Goal: Navigation & Orientation: Find specific page/section

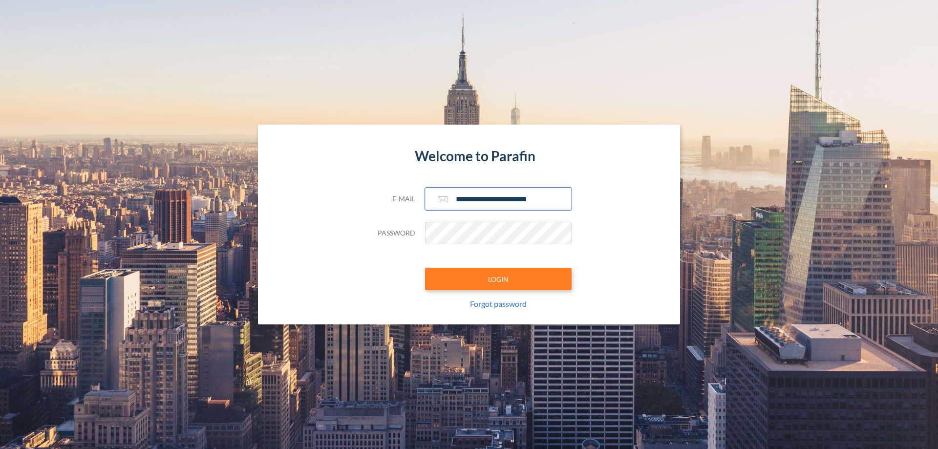
type input "**********"
click at [498, 279] on button "LOGIN" at bounding box center [498, 279] width 147 height 22
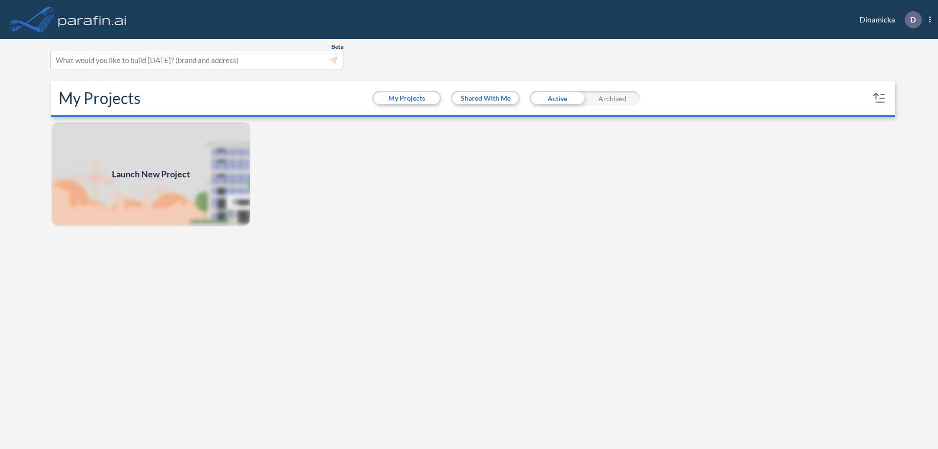
scroll to position [2, 0]
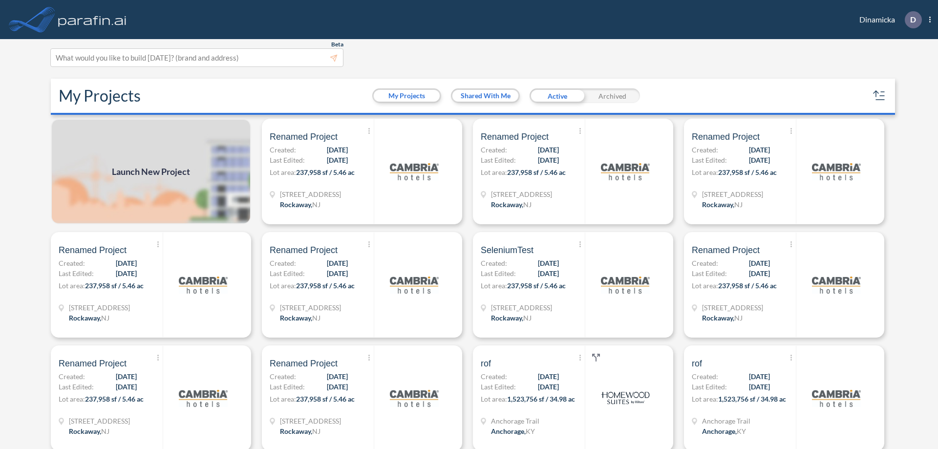
click at [612, 96] on div "Archived" at bounding box center [612, 95] width 55 height 15
